Goal: Find specific page/section: Find specific page/section

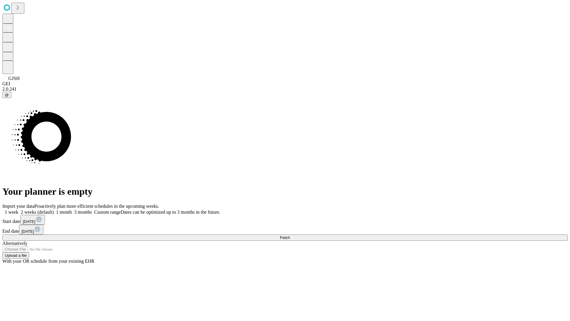
click at [290, 235] on span "Fetch" at bounding box center [285, 237] width 10 height 4
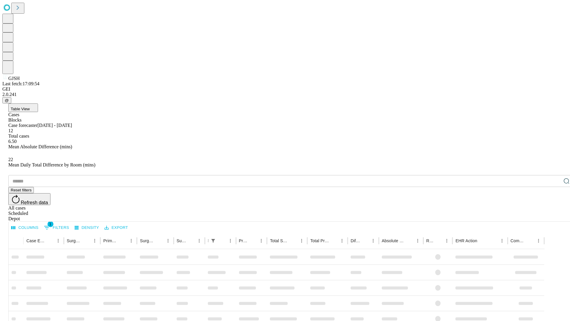
click at [555, 216] on div "Depot" at bounding box center [290, 218] width 565 height 5
